Goal: Information Seeking & Learning: Learn about a topic

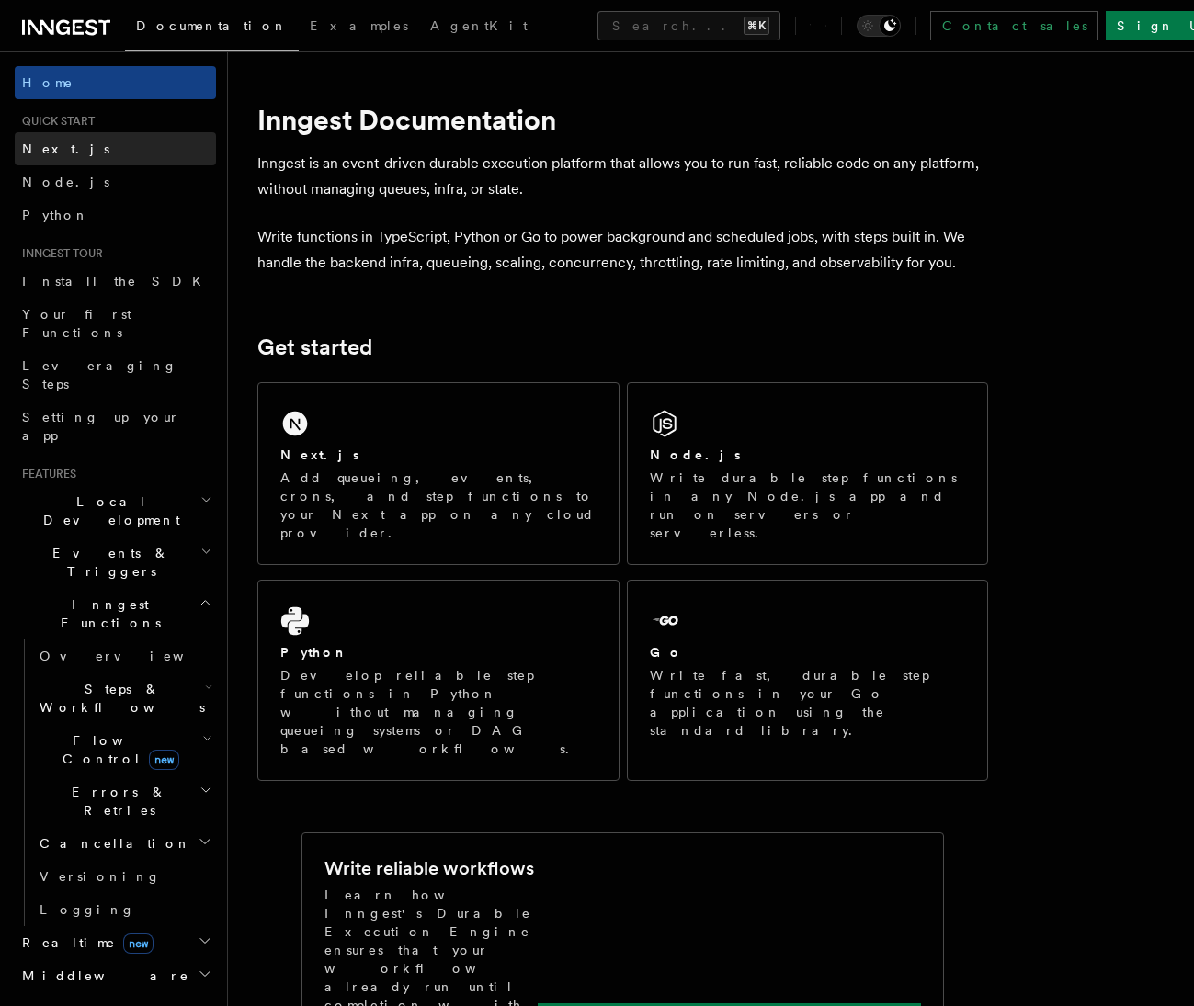
click at [114, 149] on link "Next.js" at bounding box center [115, 148] width 201 height 33
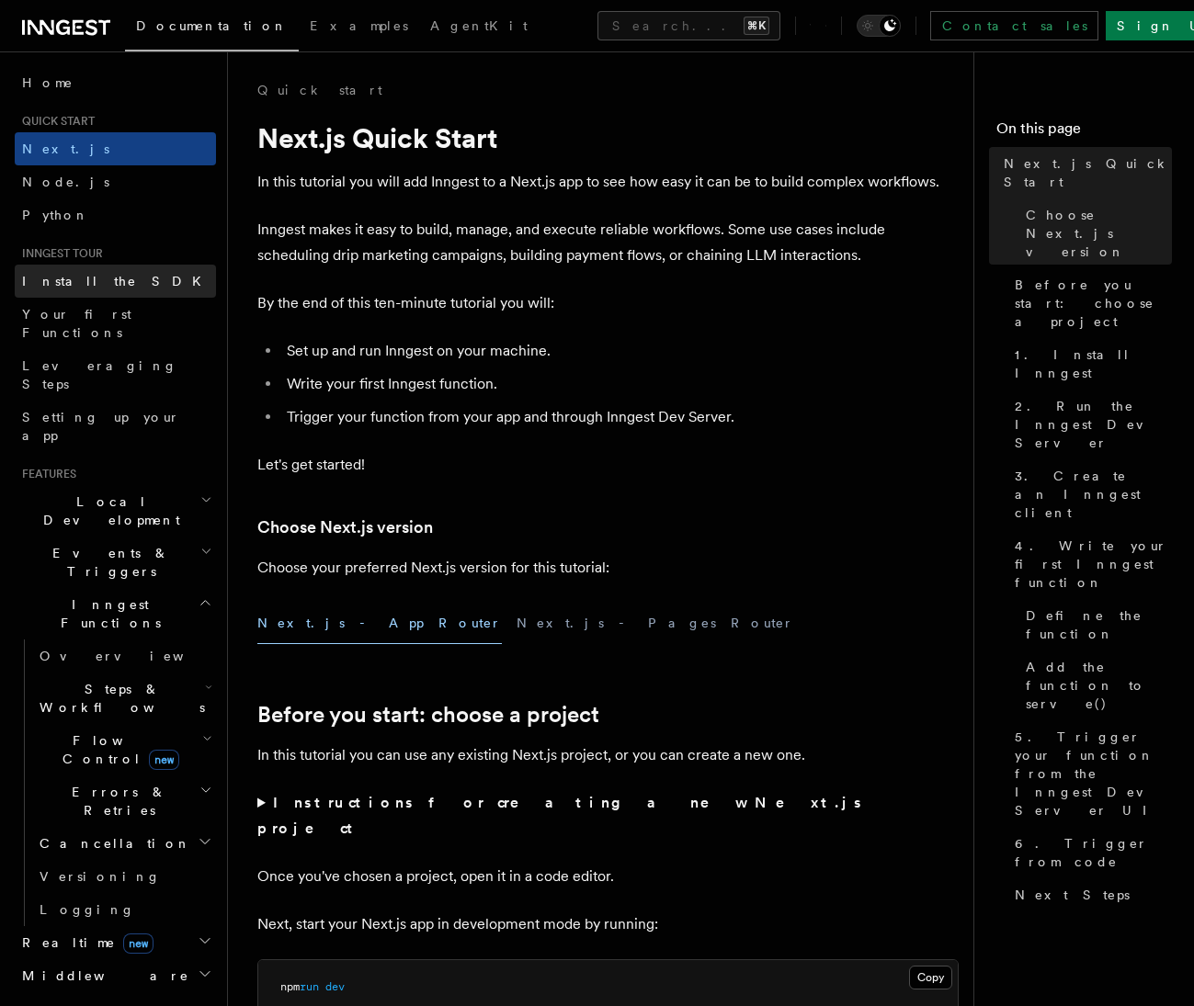
click at [132, 288] on link "Install the SDK" at bounding box center [115, 281] width 201 height 33
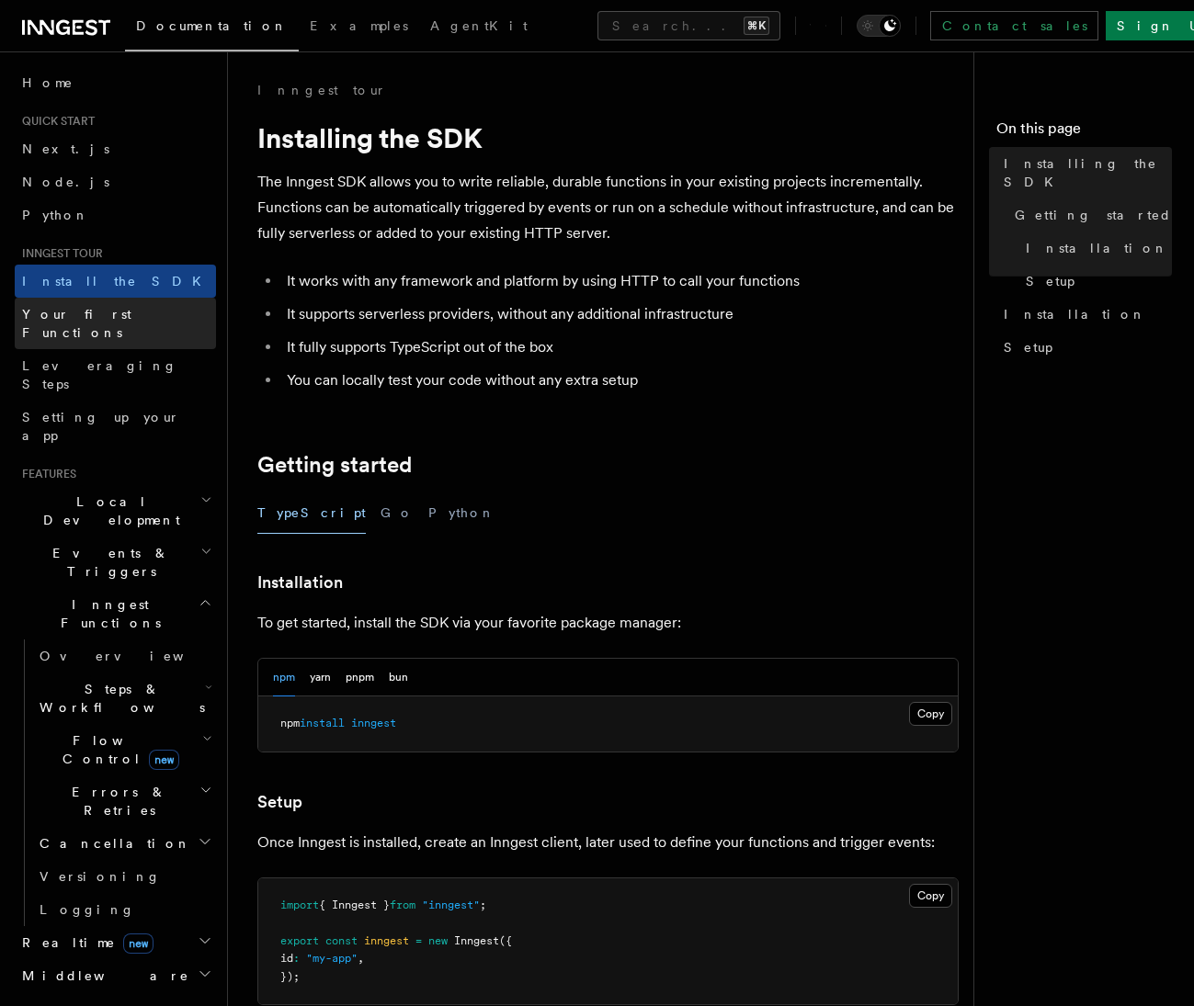
click at [131, 315] on span "Your first Functions" at bounding box center [76, 323] width 109 height 33
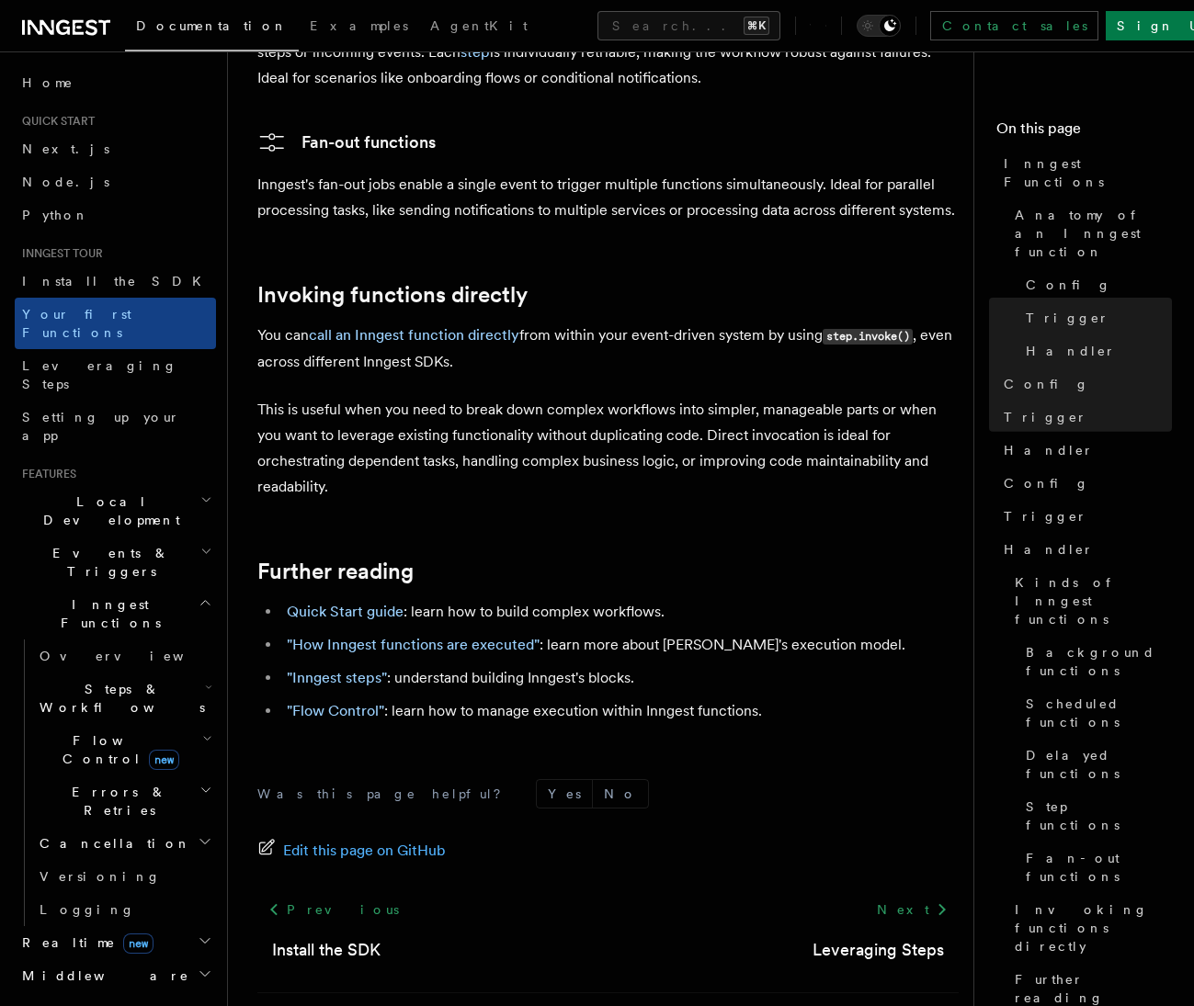
scroll to position [3528, 0]
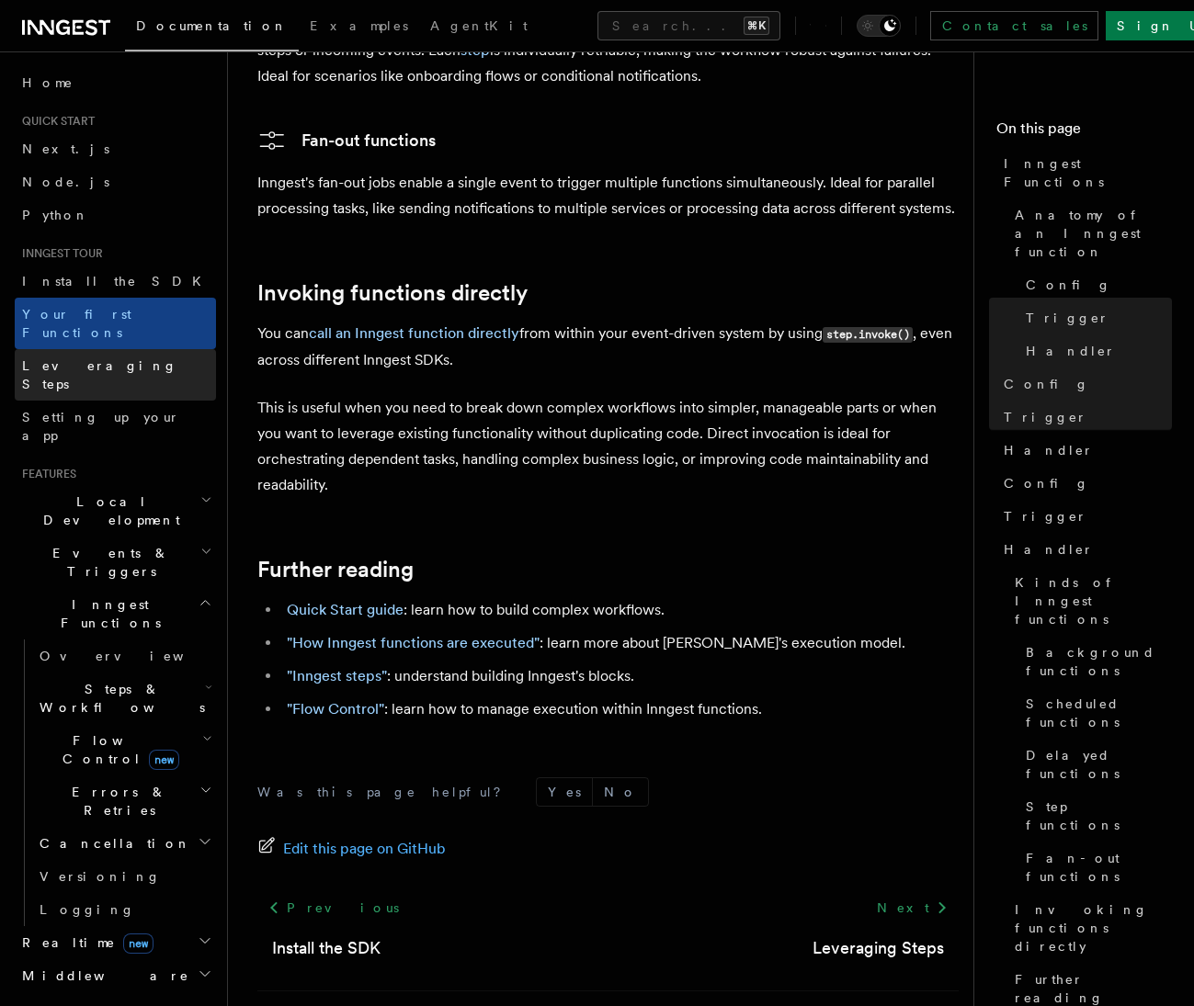
click at [85, 358] on span "Leveraging Steps" at bounding box center [99, 374] width 155 height 33
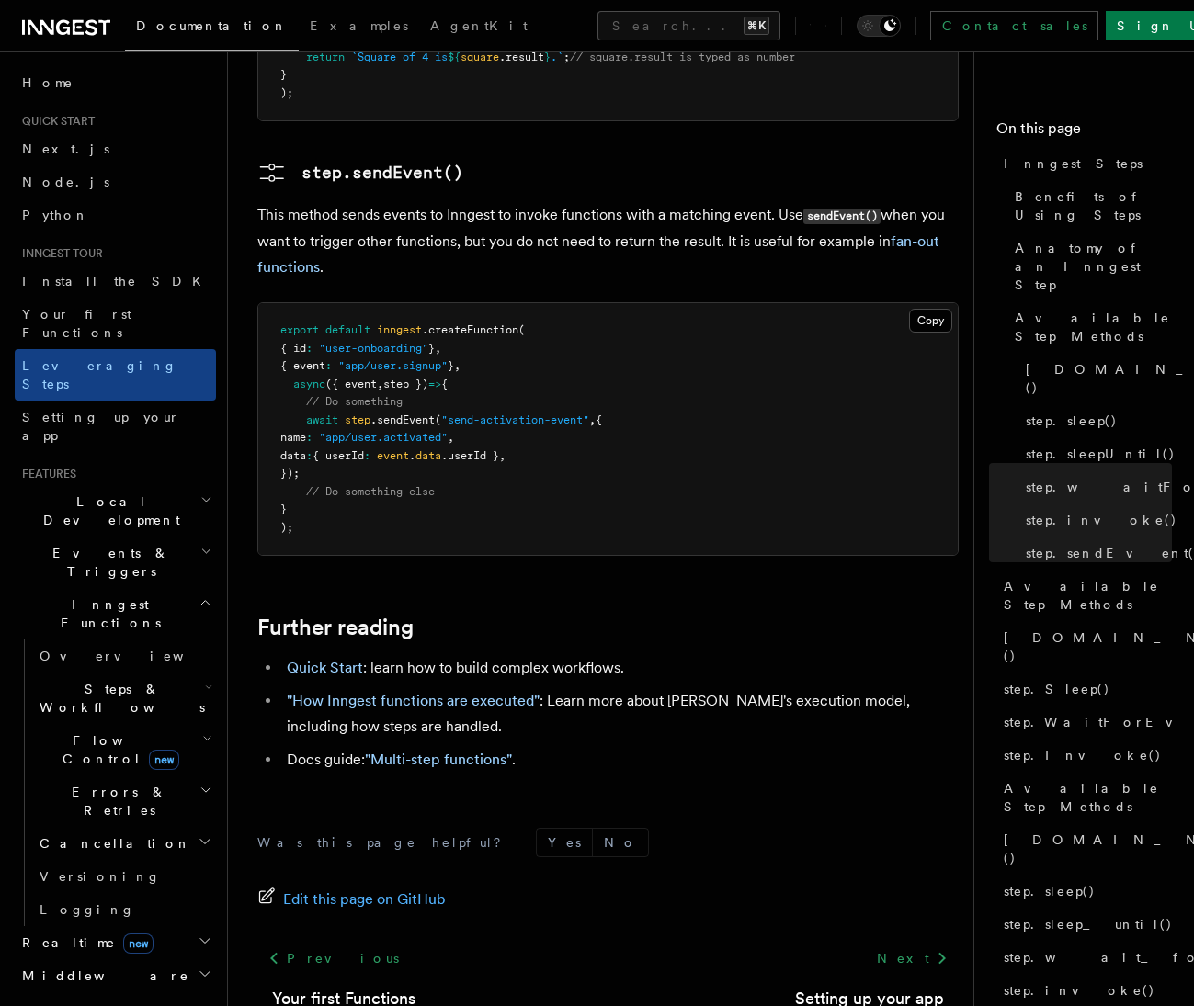
scroll to position [3945, 0]
click at [101, 410] on span "Setting up your app" at bounding box center [101, 426] width 158 height 33
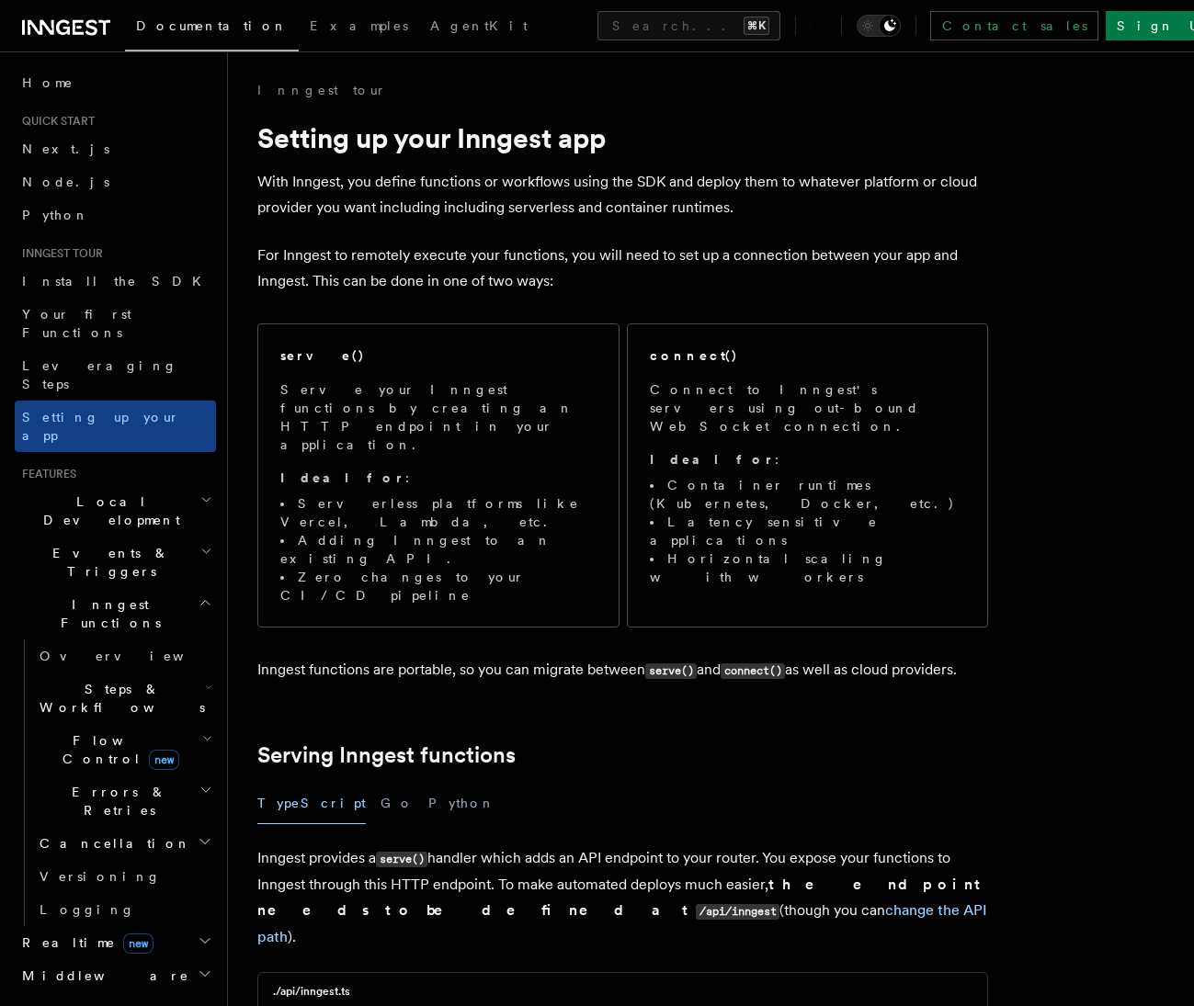
click at [202, 732] on icon "button" at bounding box center [207, 739] width 10 height 15
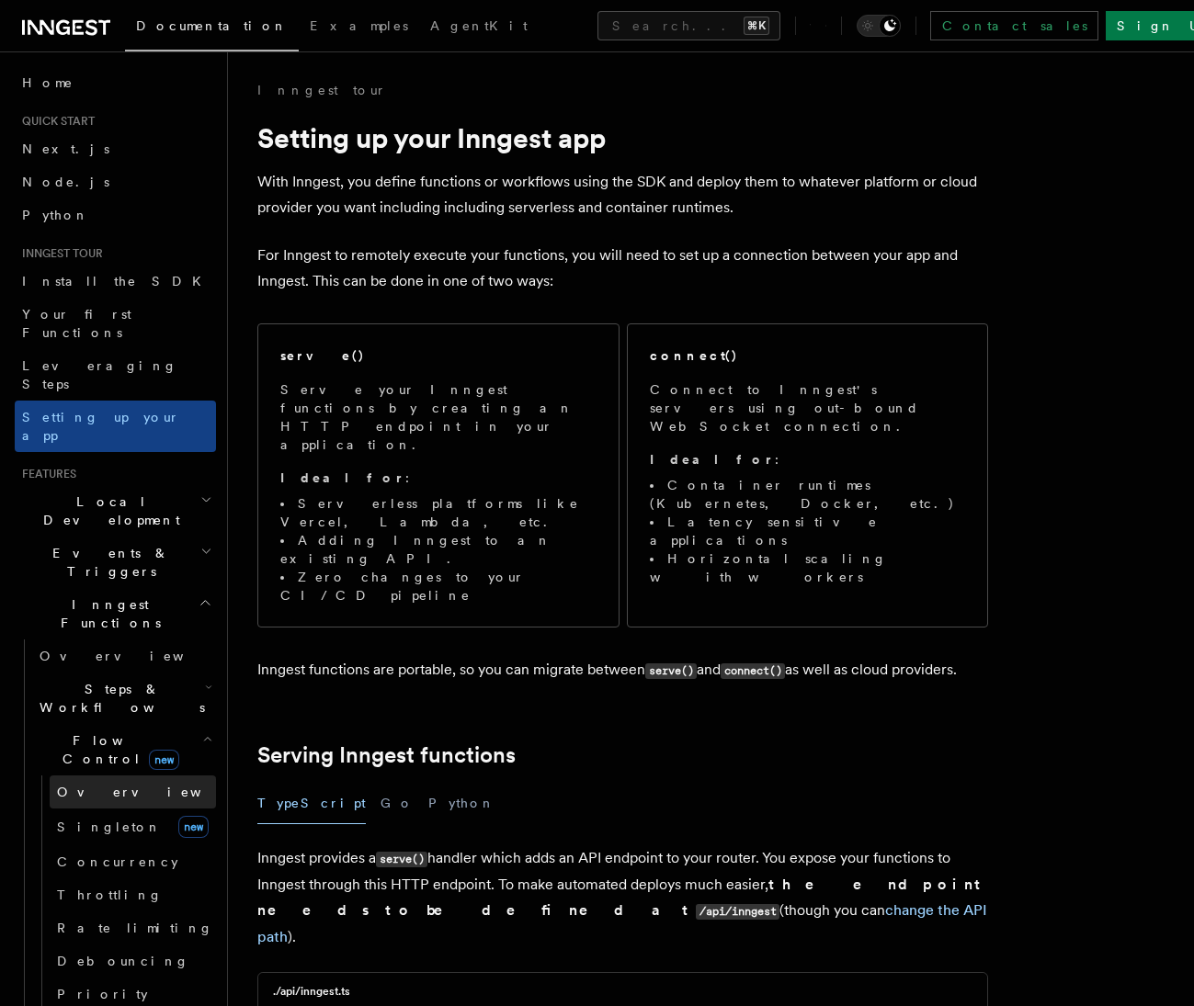
click at [155, 776] on link "Overview" at bounding box center [133, 792] width 166 height 33
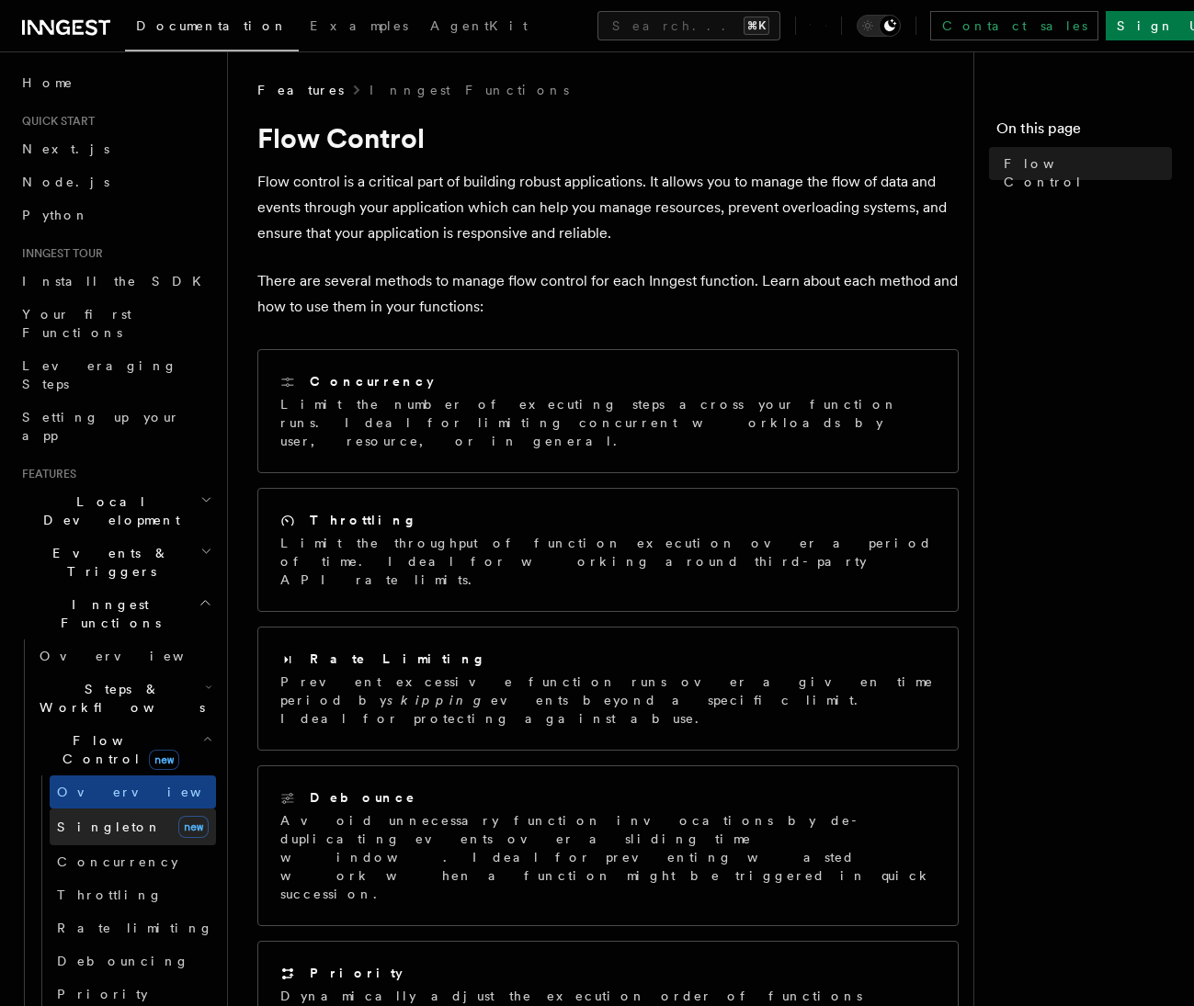
click at [127, 809] on link "Singleton new" at bounding box center [133, 827] width 166 height 37
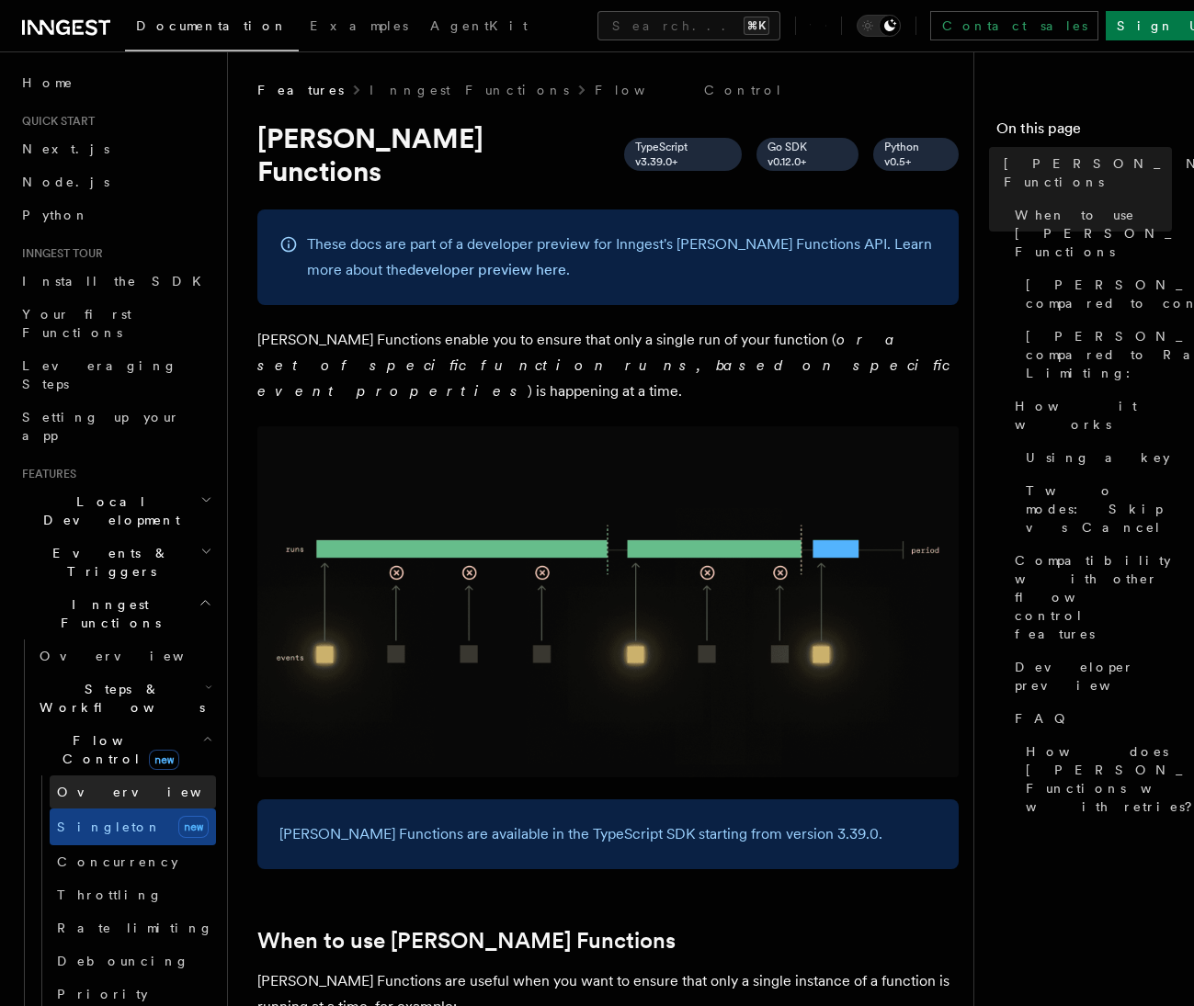
click at [118, 776] on link "Overview" at bounding box center [133, 792] width 166 height 33
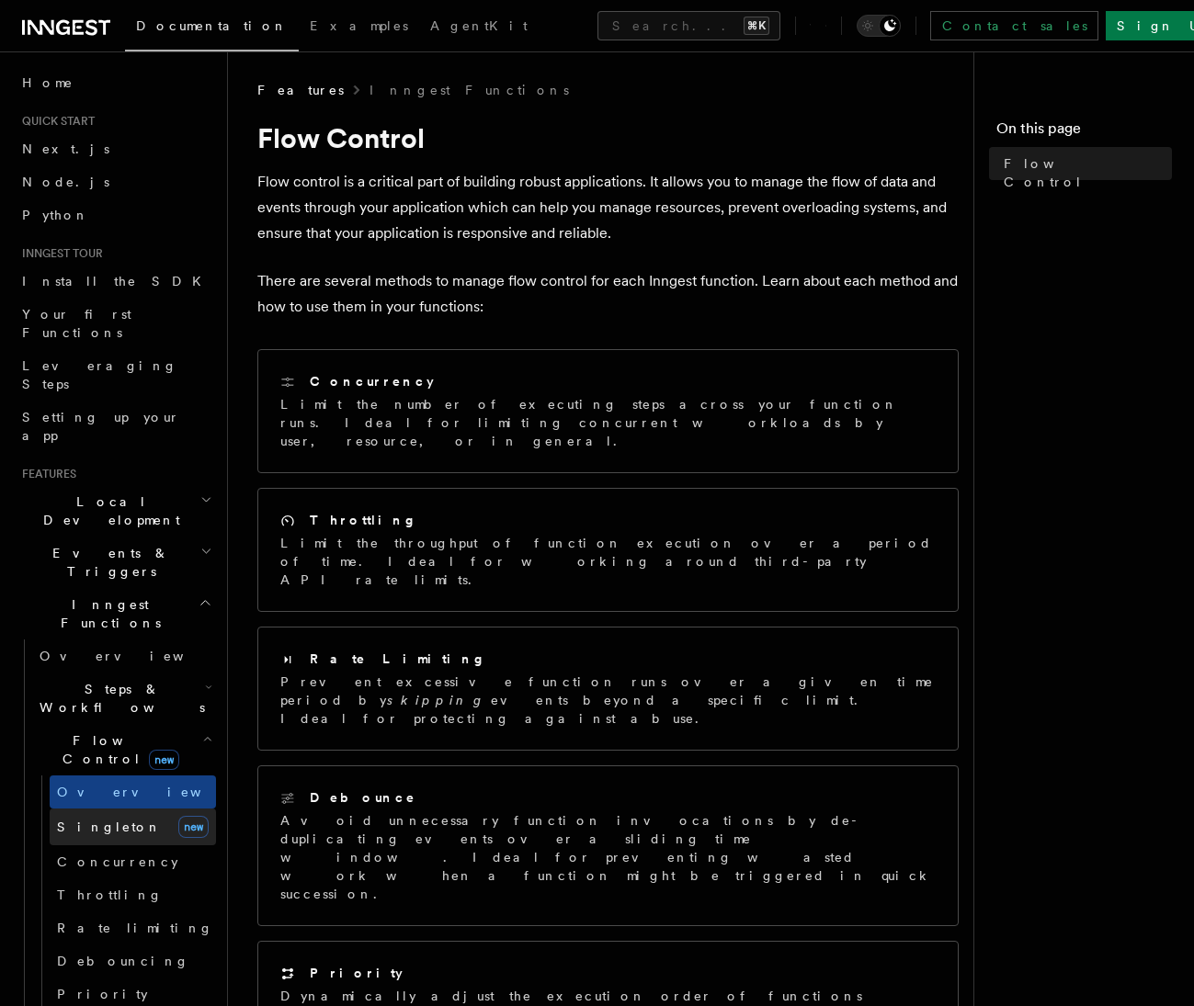
click at [122, 809] on link "Singleton new" at bounding box center [133, 827] width 166 height 37
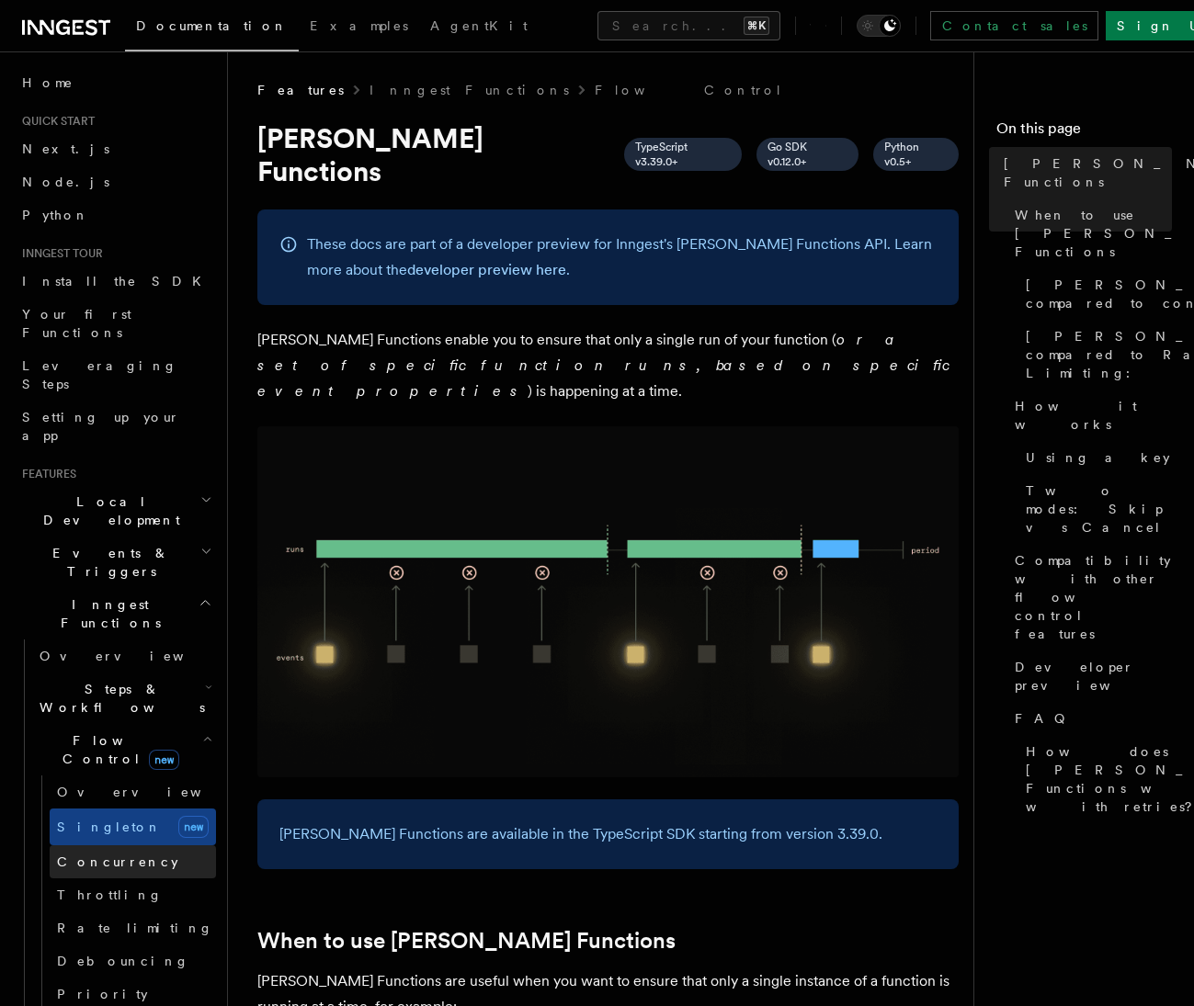
click at [124, 855] on span "Concurrency" at bounding box center [117, 862] width 121 height 15
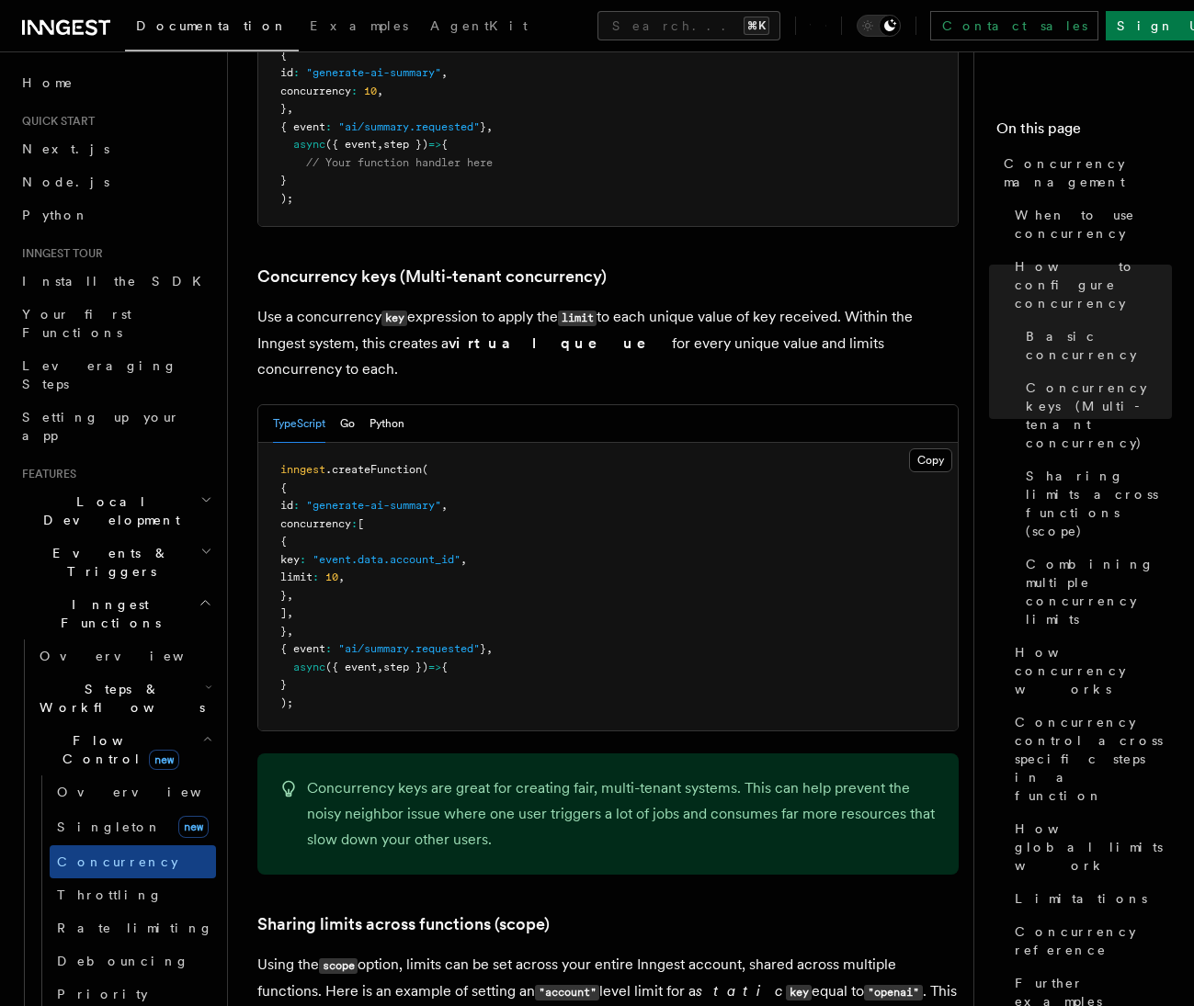
scroll to position [1494, 0]
click at [118, 879] on link "Throttling" at bounding box center [133, 895] width 166 height 33
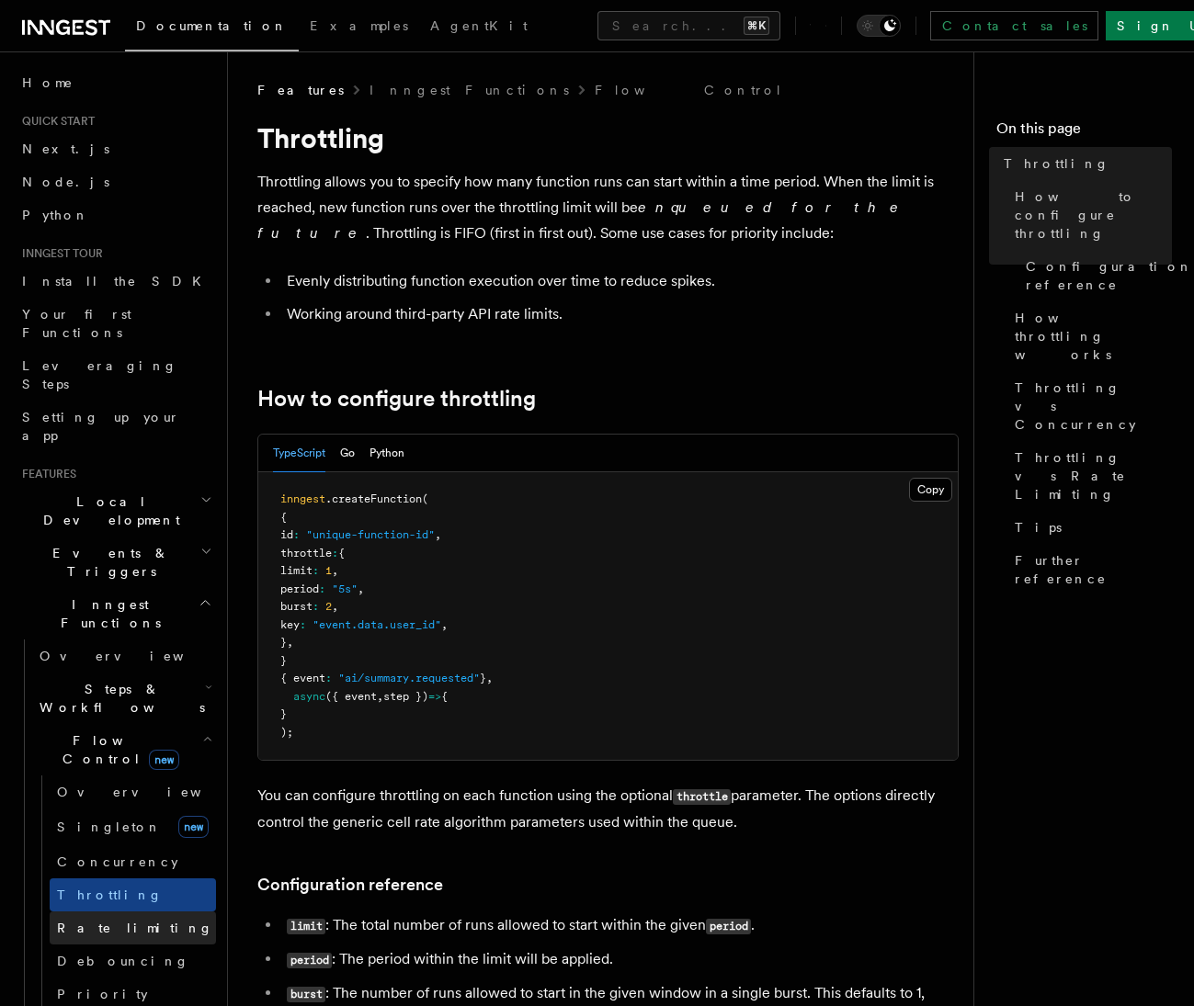
click at [114, 921] on span "Rate limiting" at bounding box center [135, 928] width 156 height 15
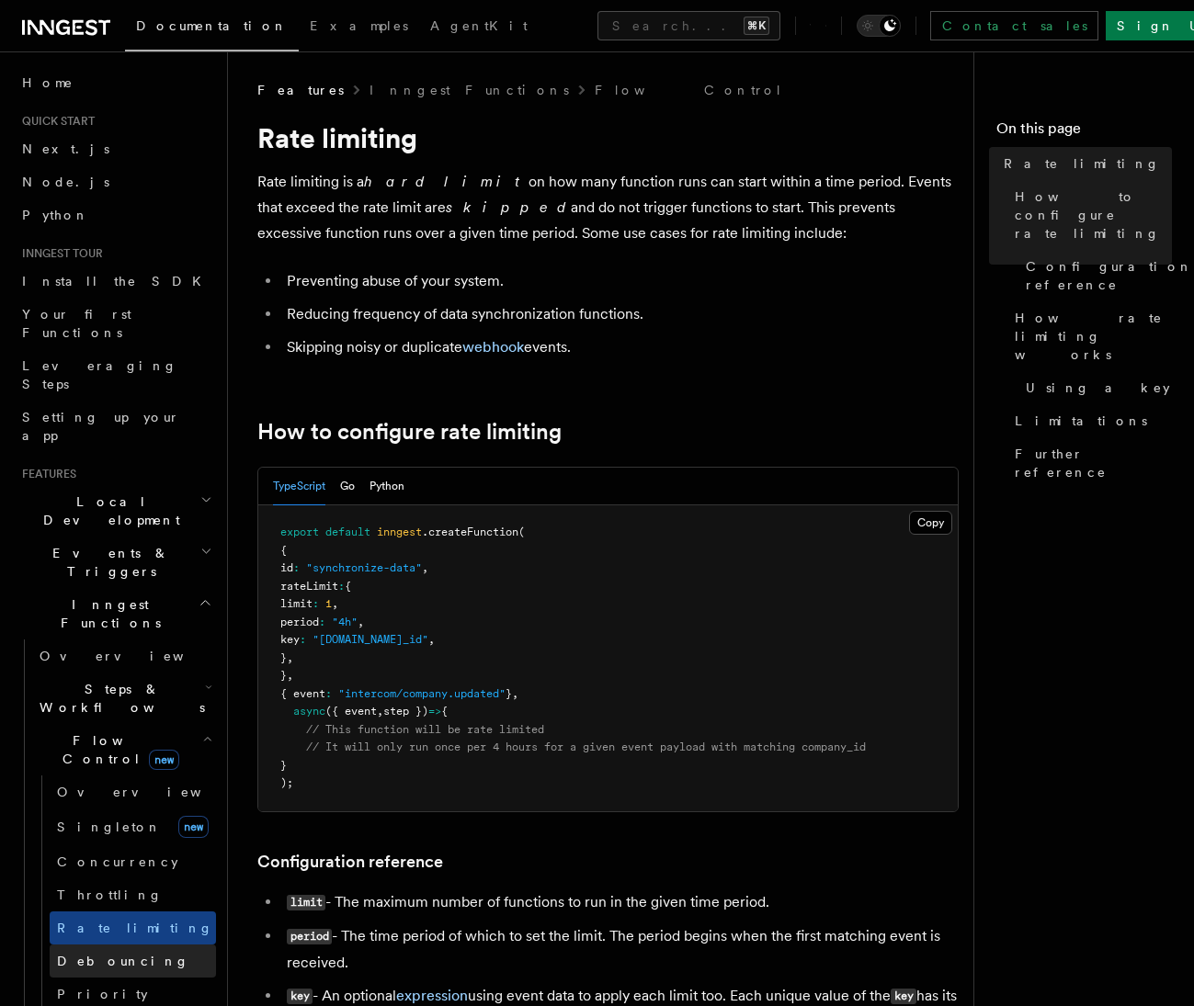
click at [110, 954] on span "Debouncing" at bounding box center [123, 961] width 132 height 15
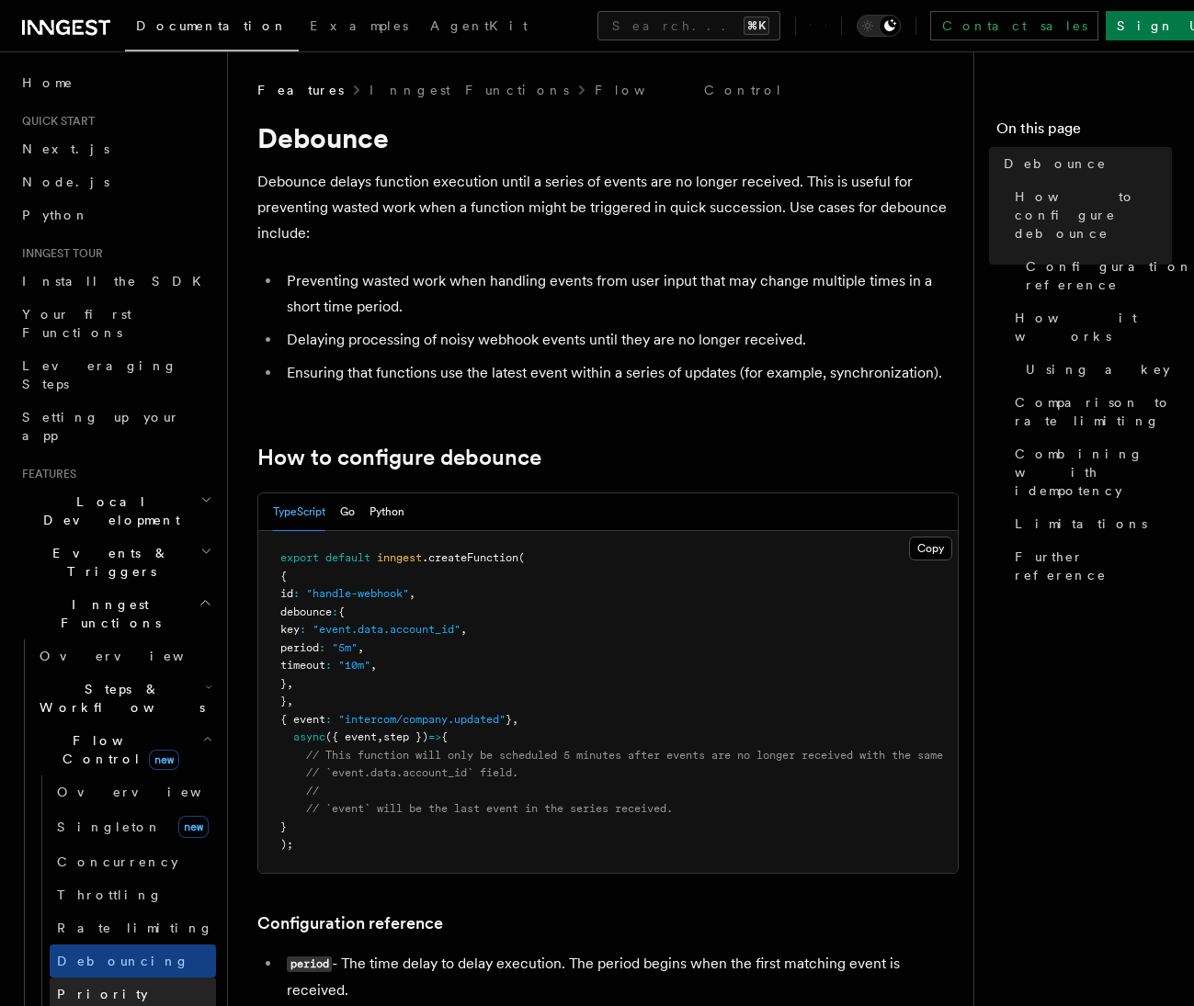
click at [110, 978] on link "Priority" at bounding box center [133, 994] width 166 height 33
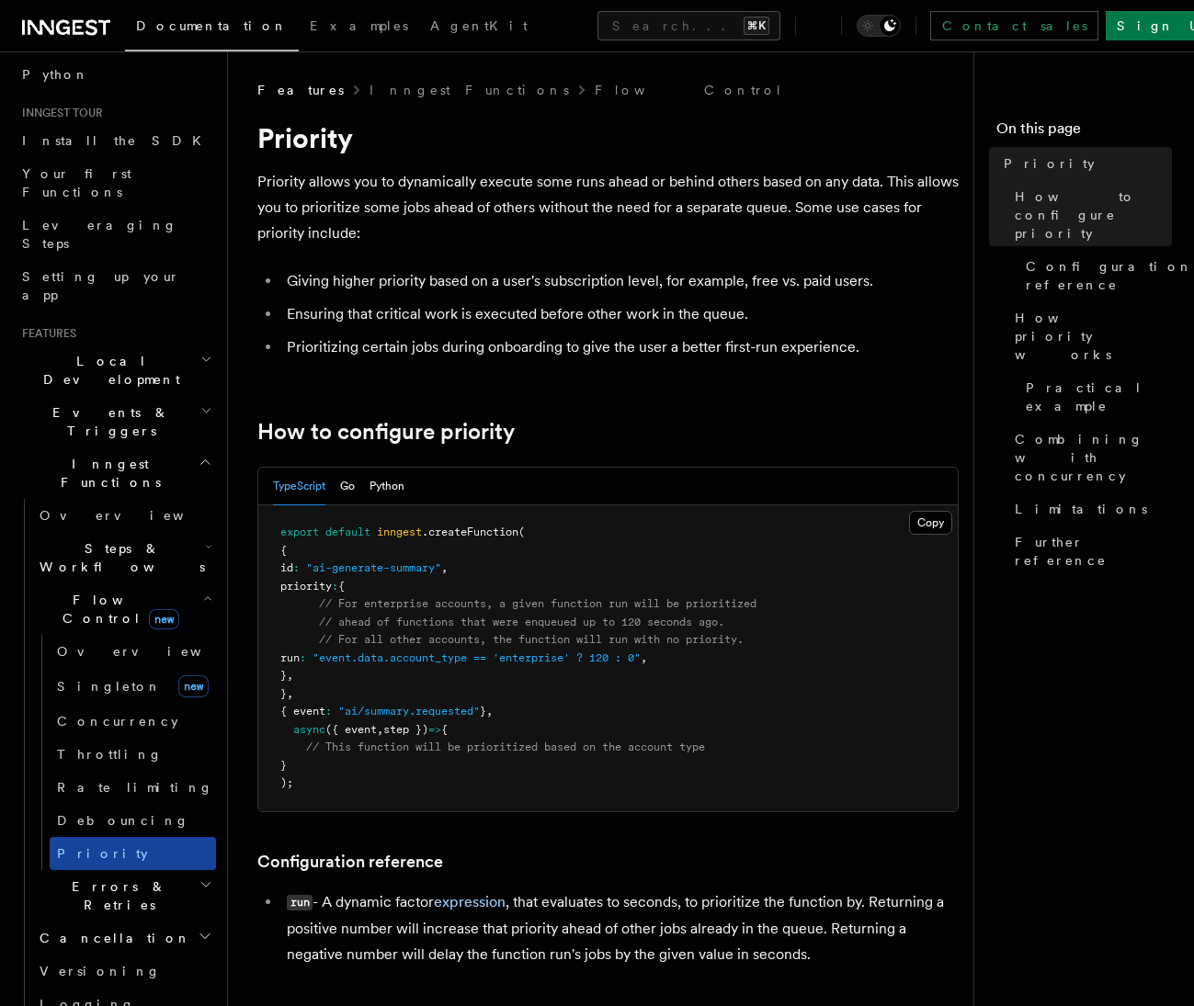
scroll to position [143, 0]
click at [188, 868] on h2 "Errors & Retries" at bounding box center [124, 893] width 184 height 51
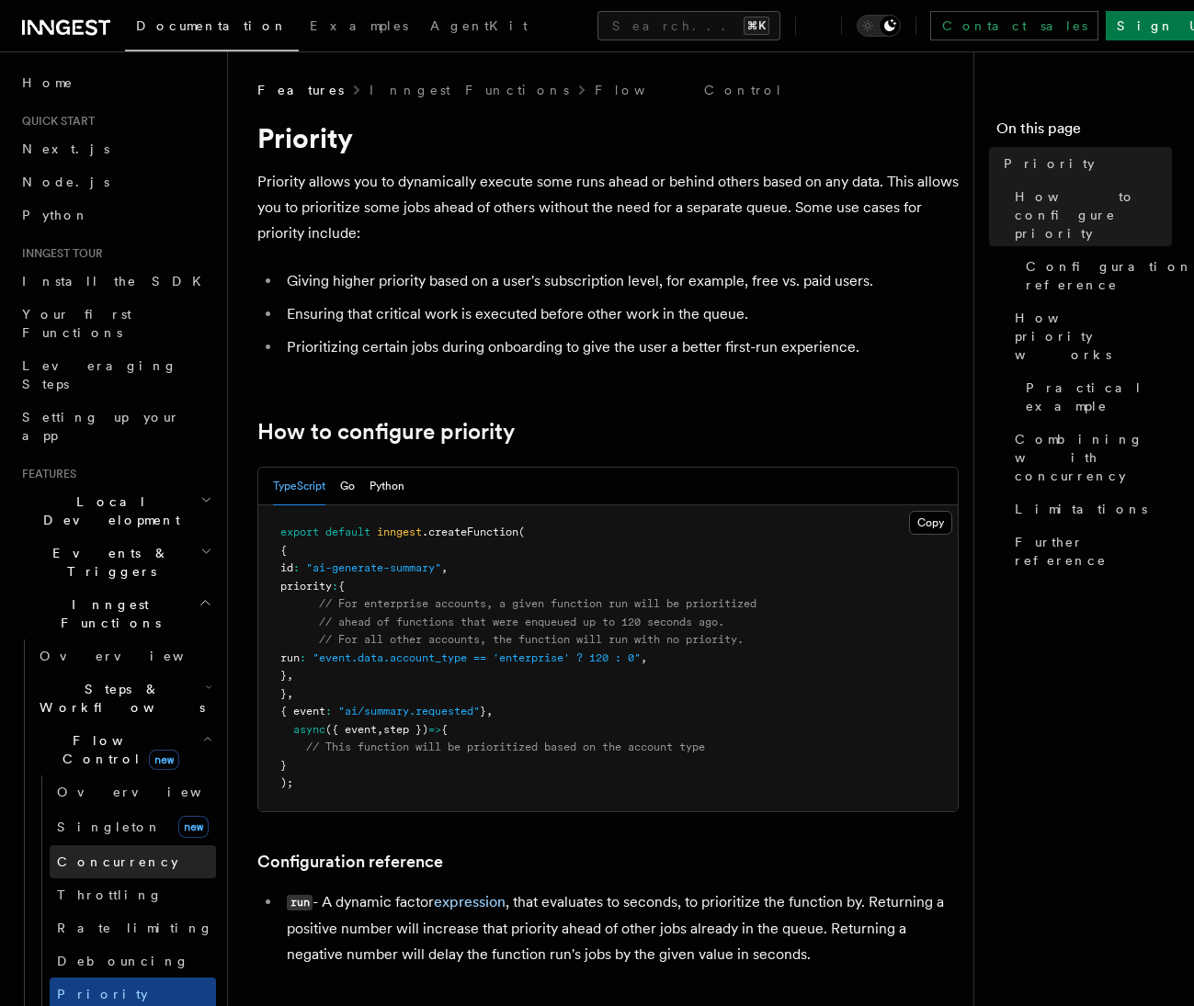
scroll to position [0, 0]
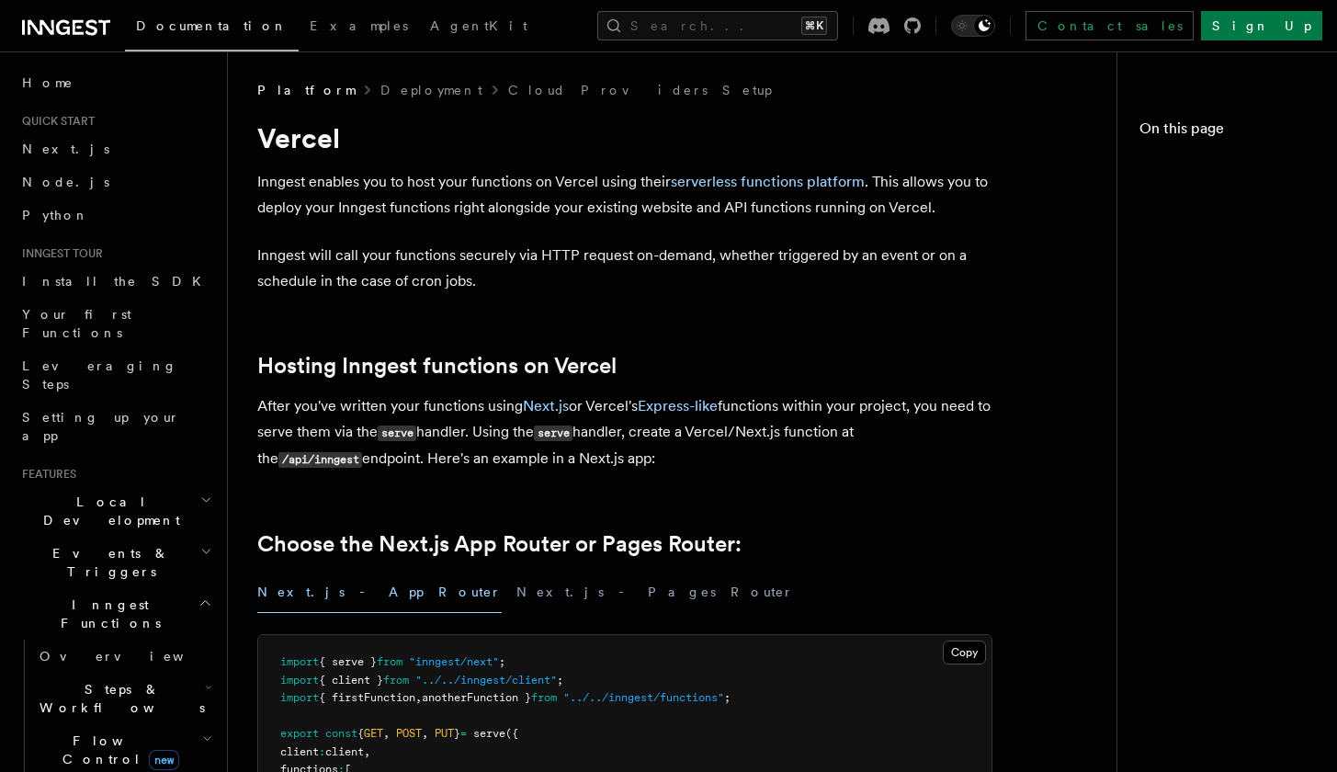
scroll to position [1352, 0]
